Goal: Task Accomplishment & Management: Use online tool/utility

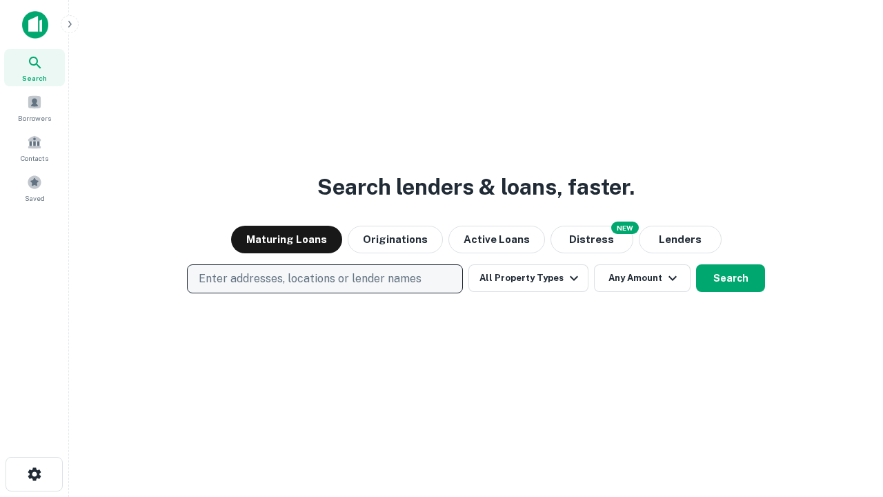
click at [324, 279] on p "Enter addresses, locations or lender names" at bounding box center [310, 278] width 223 height 17
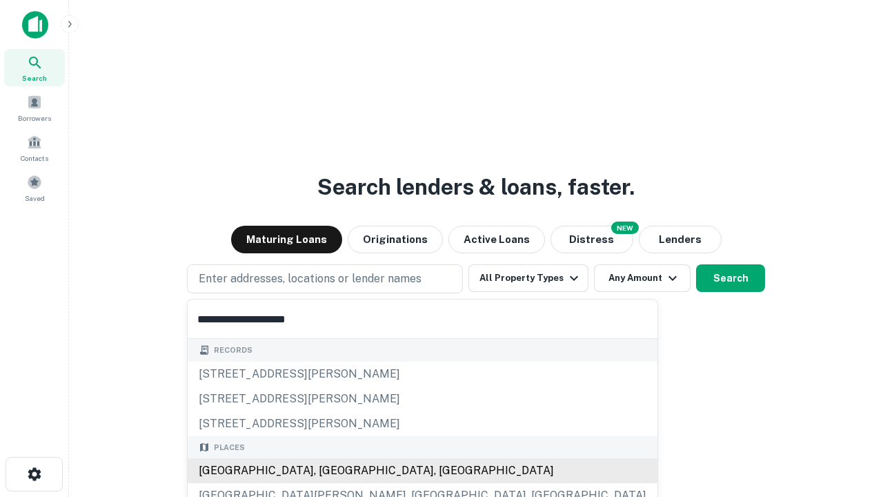
click at [330, 470] on div "Santa Monica, CA, USA" at bounding box center [423, 470] width 470 height 25
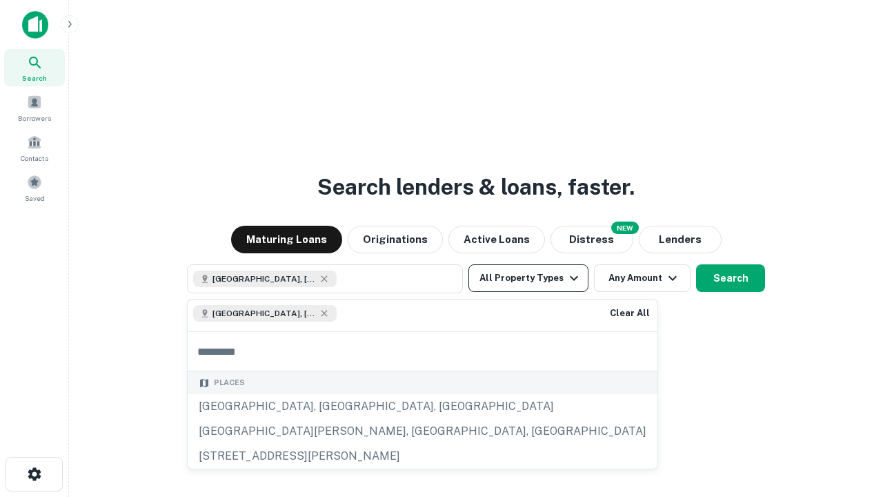
click at [528, 278] on button "All Property Types" at bounding box center [528, 278] width 120 height 28
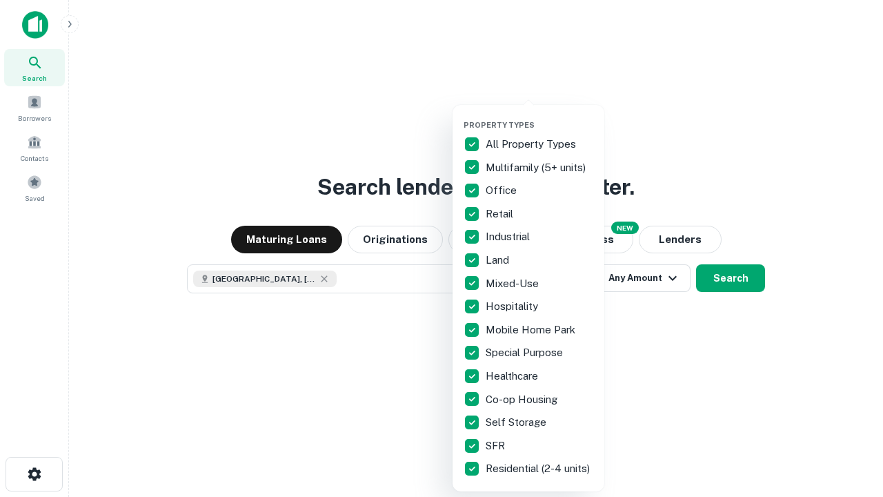
click at [539, 116] on button "button" at bounding box center [539, 116] width 152 height 1
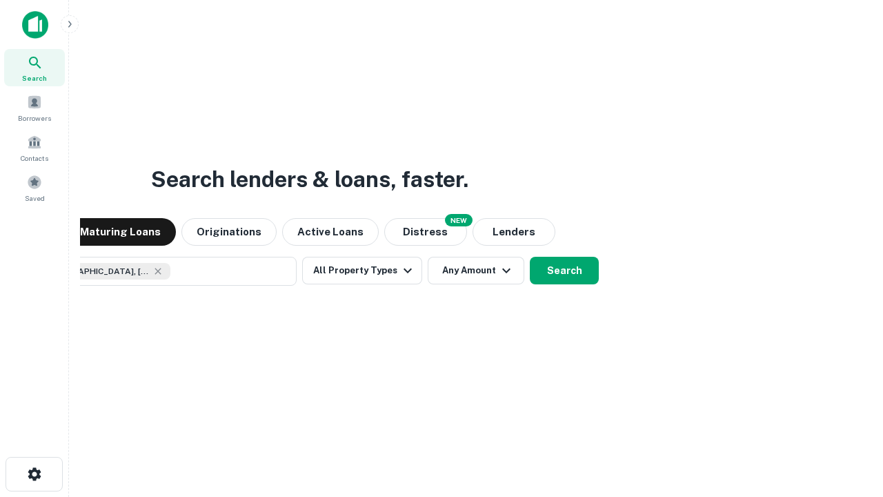
scroll to position [22, 0]
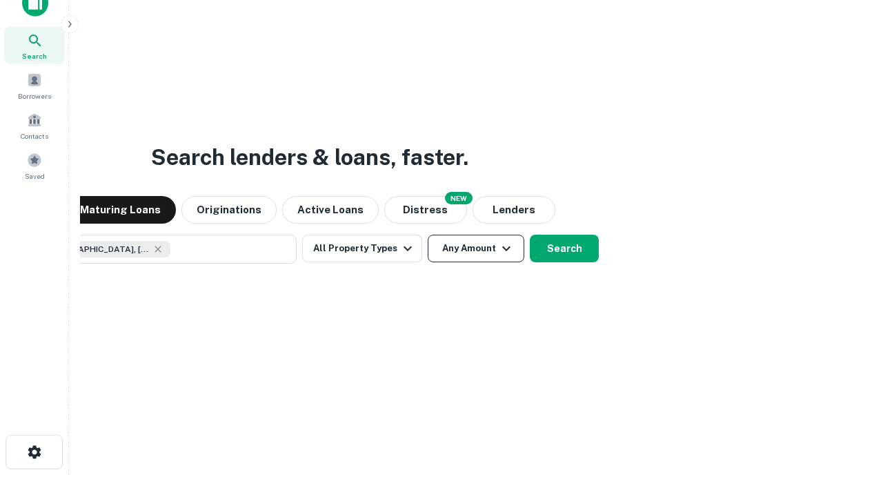
click at [428, 234] on button "Any Amount" at bounding box center [476, 248] width 97 height 28
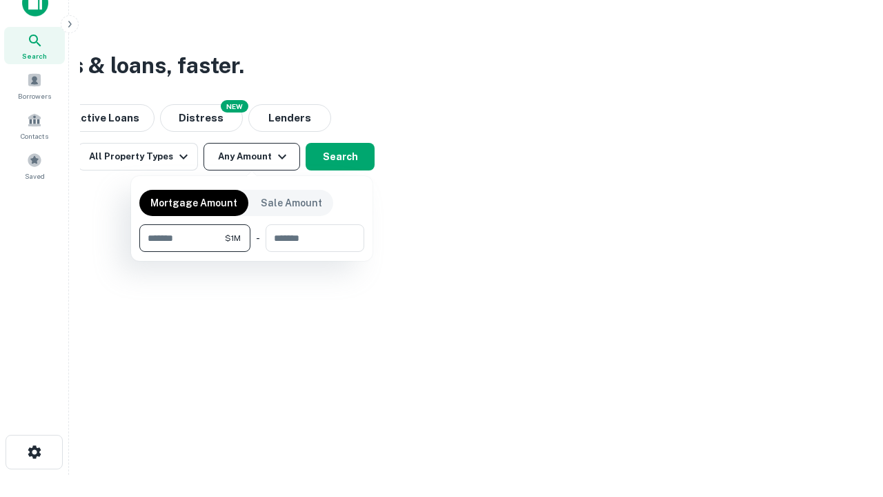
type input "*******"
click at [252, 252] on button "button" at bounding box center [251, 252] width 225 height 1
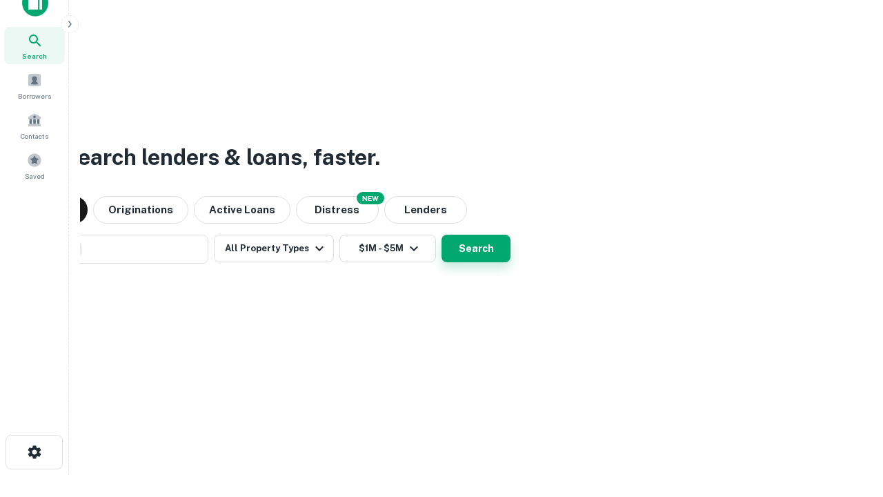
click at [441, 234] on button "Search" at bounding box center [475, 248] width 69 height 28
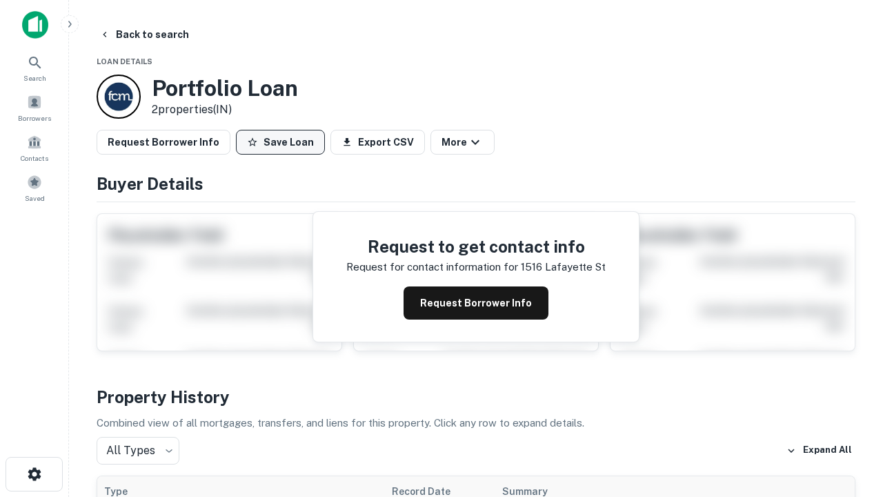
click at [280, 142] on button "Save Loan" at bounding box center [280, 142] width 89 height 25
click at [283, 142] on button "Save Loan" at bounding box center [280, 142] width 89 height 25
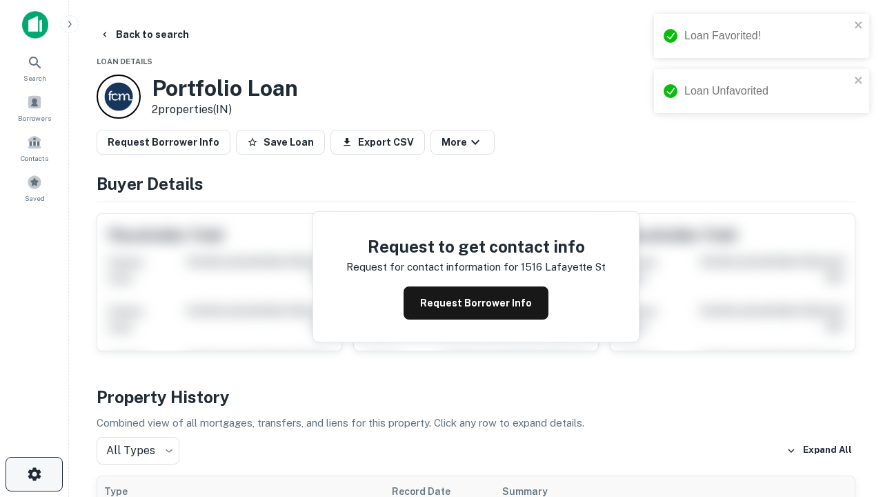
click at [34, 474] on icon "button" at bounding box center [34, 474] width 17 height 17
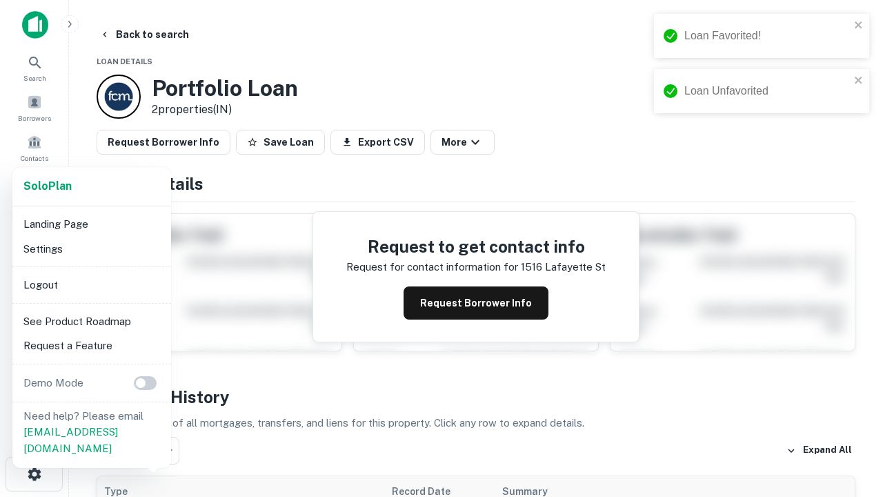
click at [91, 284] on li "Logout" at bounding box center [92, 284] width 148 height 25
